Goal: Entertainment & Leisure: Consume media (video, audio)

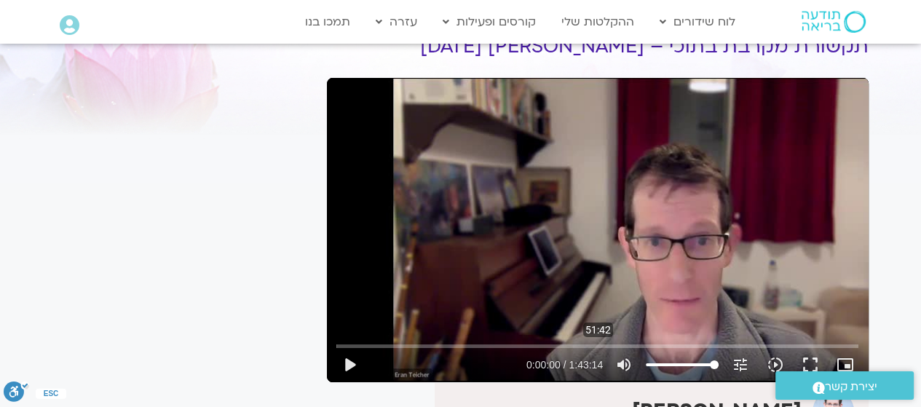
click at [598, 344] on input "Seek" at bounding box center [597, 346] width 522 height 9
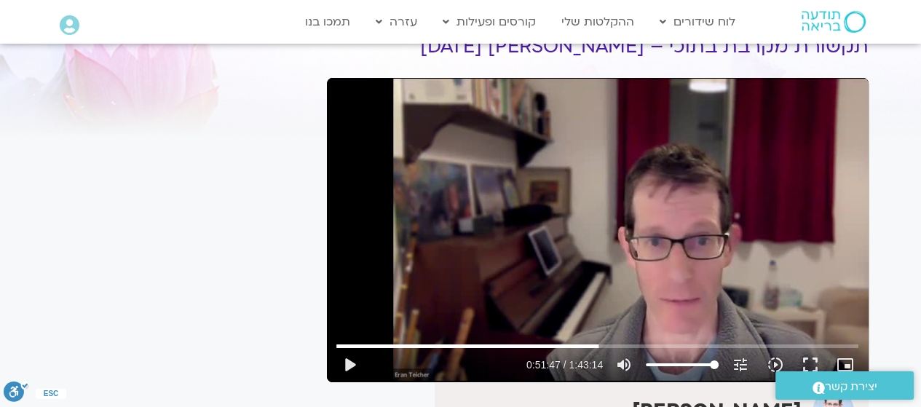
click at [352, 365] on button "play_arrow" at bounding box center [349, 364] width 35 height 35
type input "3110.077121"
click at [350, 361] on button "pause" at bounding box center [349, 364] width 35 height 35
type input "3113.470039"
